Goal: Find specific page/section: Find specific page/section

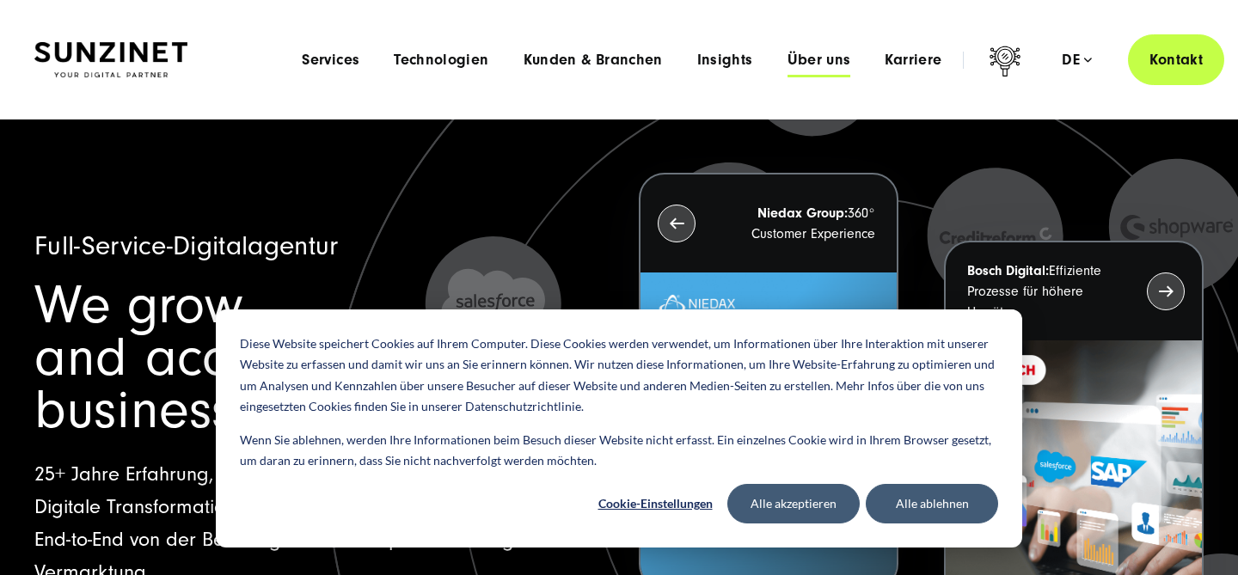
click at [820, 68] on span "Über uns" at bounding box center [820, 60] width 64 height 17
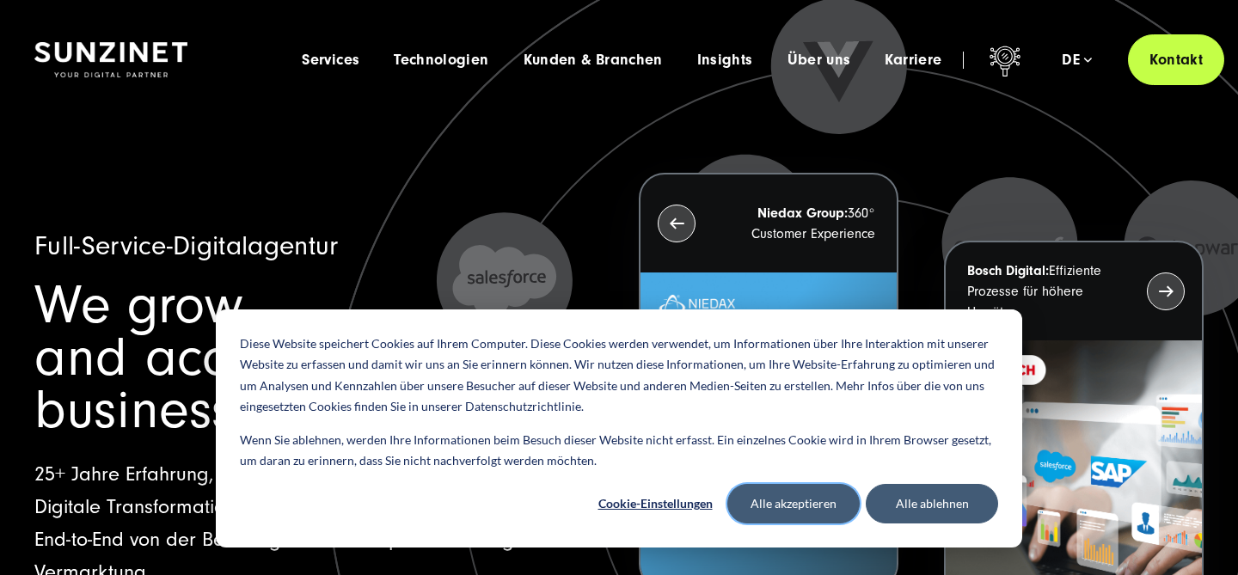
click at [770, 496] on button "Alle akzeptieren" at bounding box center [794, 504] width 132 height 40
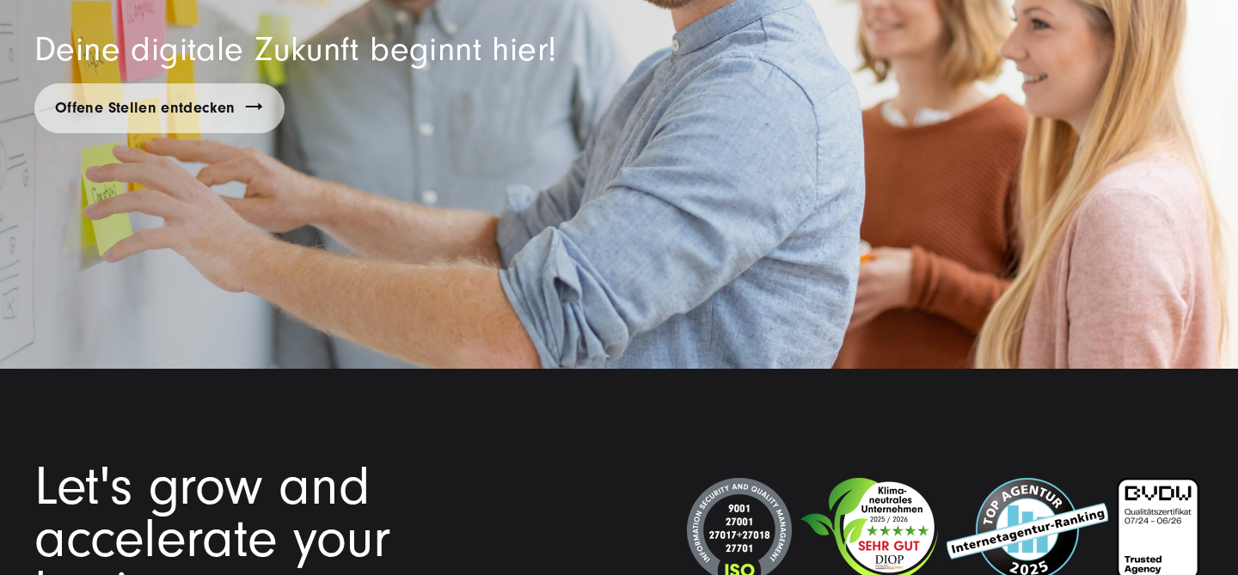
scroll to position [13095, 0]
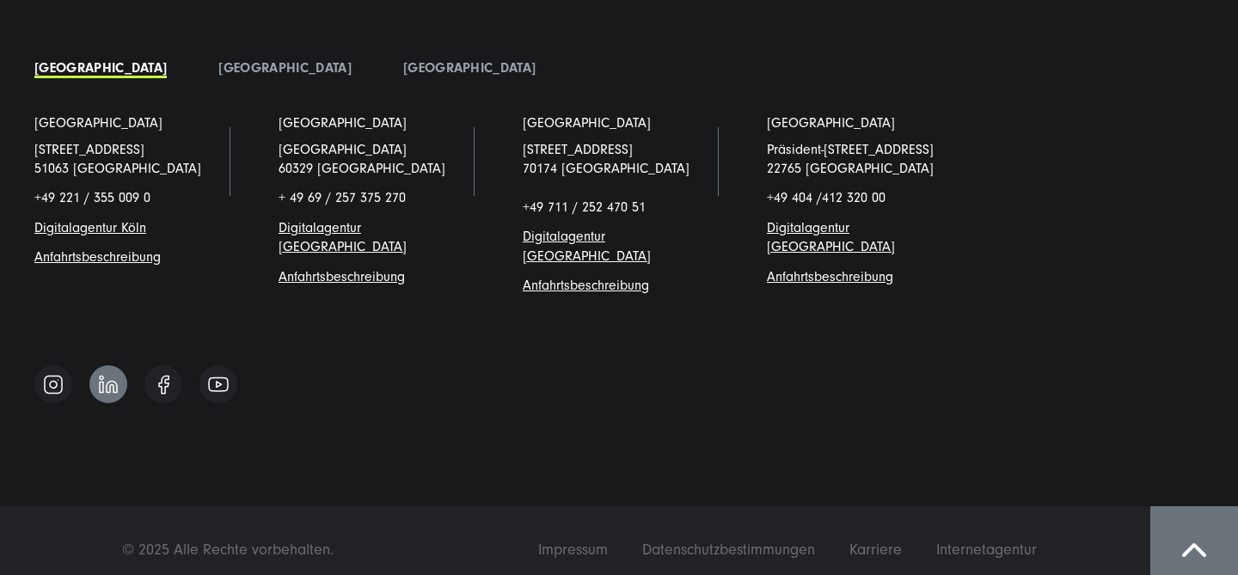
click at [112, 375] on img at bounding box center [108, 384] width 19 height 19
